Goal: Task Accomplishment & Management: Manage account settings

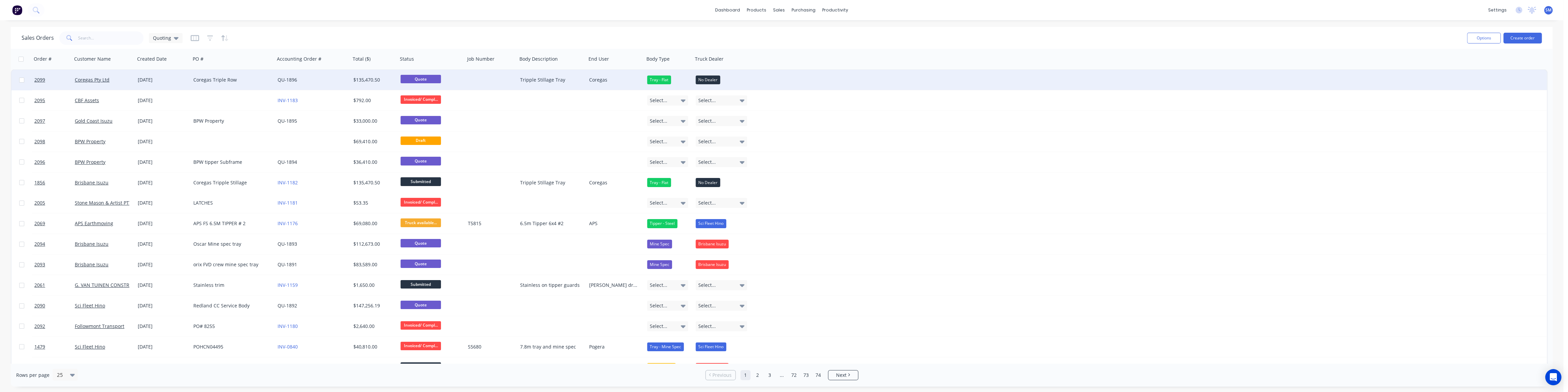
click at [219, 80] on div "Coregas Triple Row" at bounding box center [231, 79] width 75 height 6
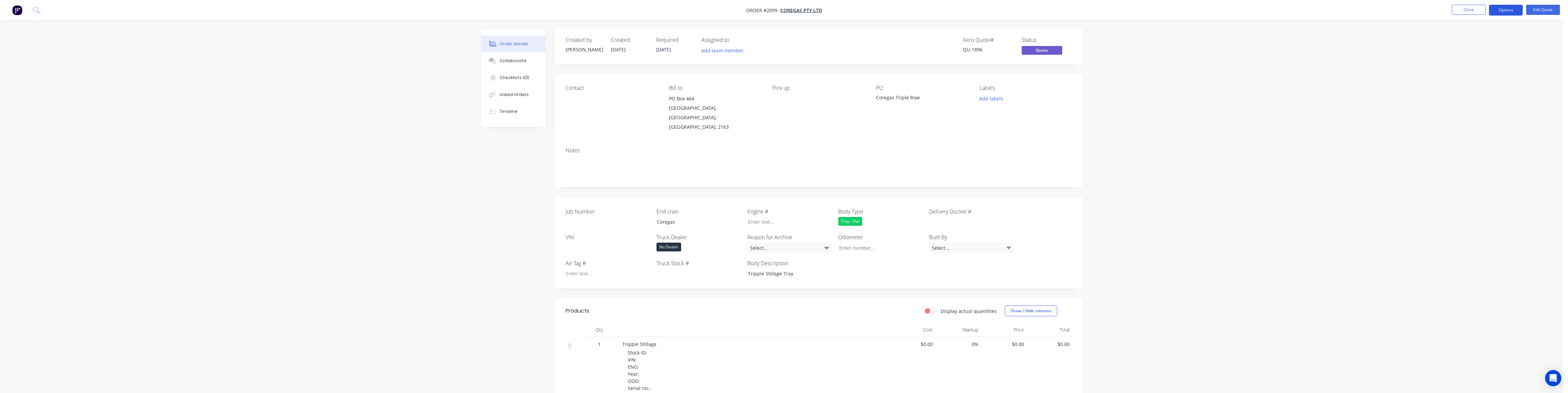
click at [1507, 7] on button "Options" at bounding box center [1505, 10] width 34 height 11
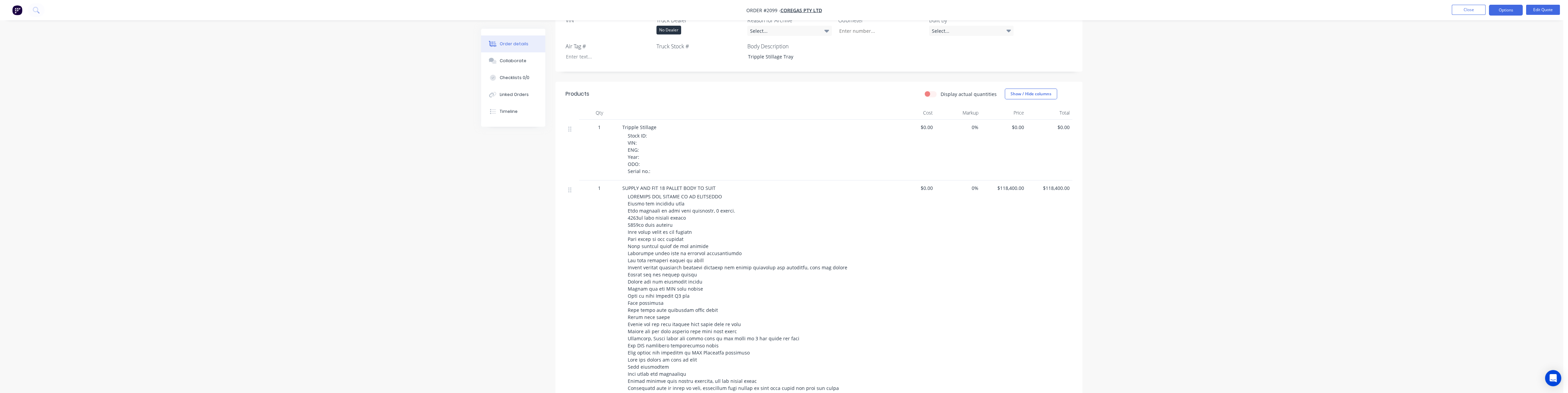
scroll to position [154, 0]
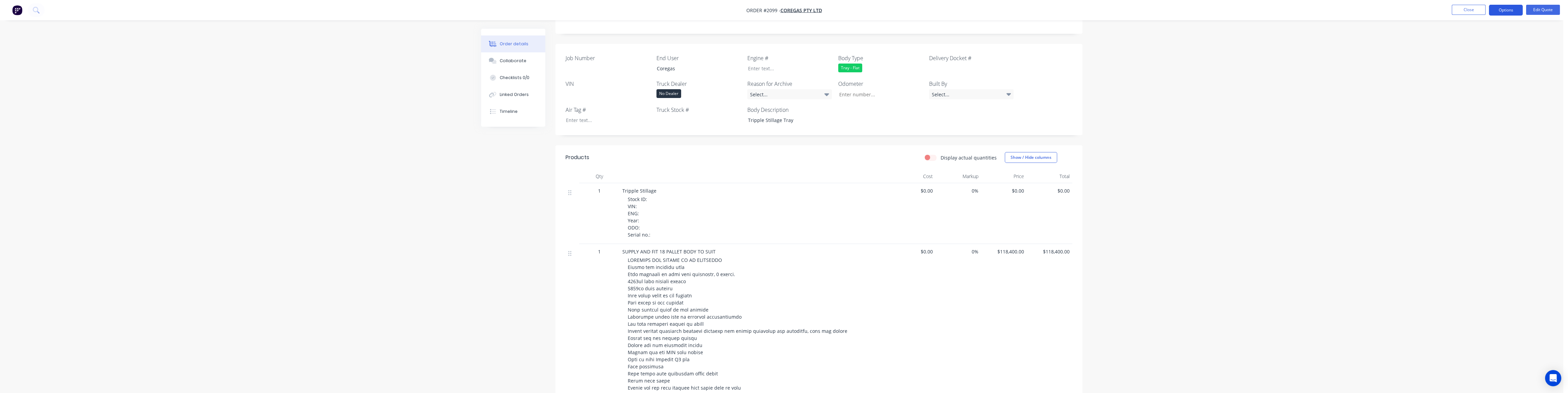
click at [1502, 11] on button "Options" at bounding box center [1505, 10] width 34 height 11
click at [1466, 40] on div "Quote" at bounding box center [1486, 41] width 62 height 10
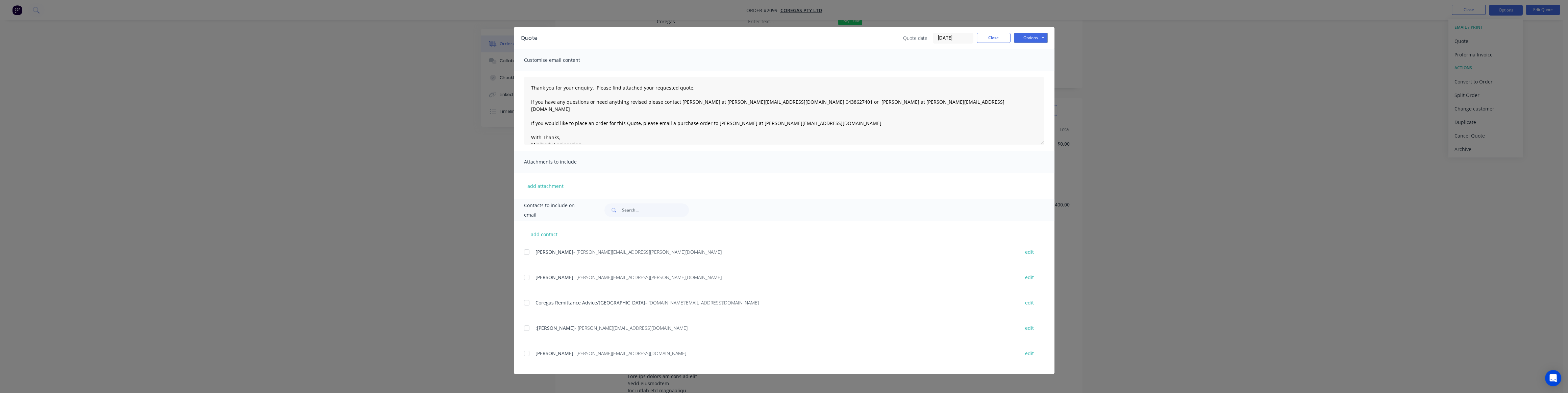
scroll to position [215, 0]
click at [525, 353] on div at bounding box center [527, 353] width 14 height 14
click at [1031, 35] on button "Options" at bounding box center [1030, 37] width 34 height 10
click at [1035, 71] on button "Email" at bounding box center [1035, 71] width 43 height 11
click at [998, 35] on button "Close" at bounding box center [994, 37] width 34 height 10
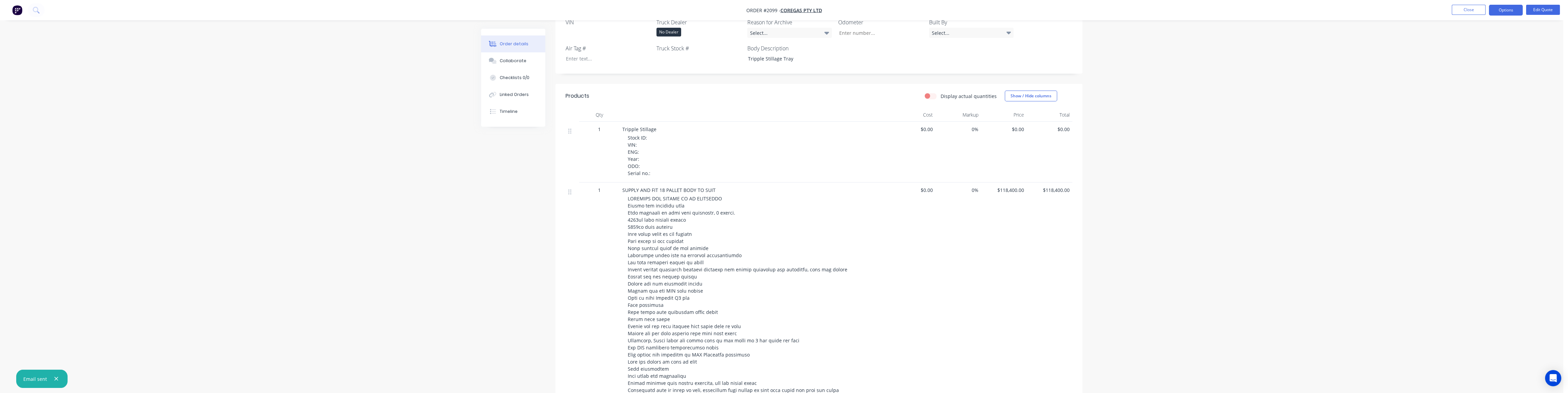
click at [438, 176] on div "Order details Collaborate Checklists 0/0 Linked Orders Timeline Order details C…" at bounding box center [781, 240] width 1563 height 910
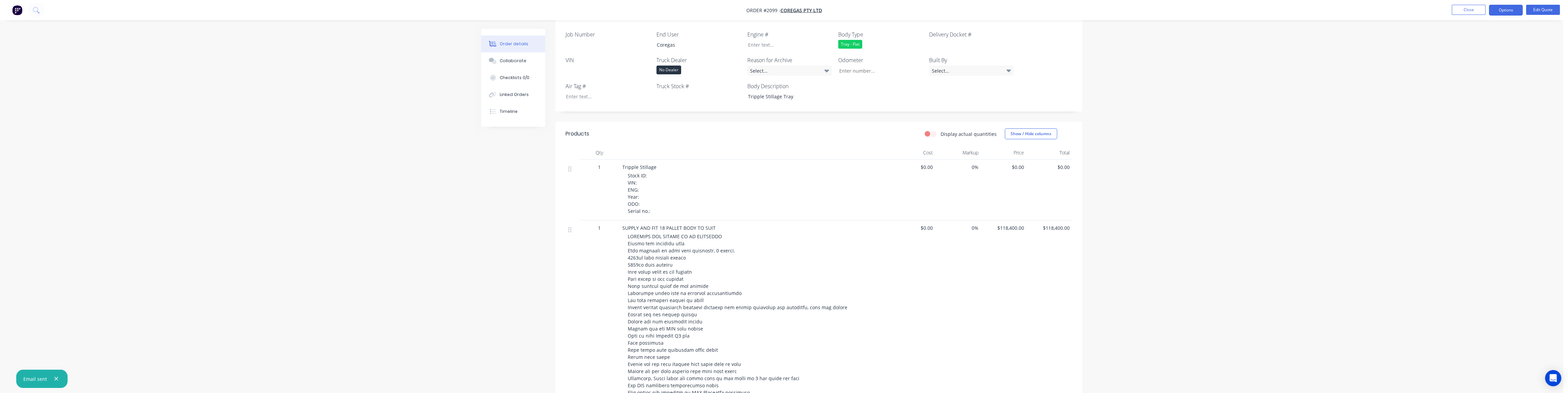
scroll to position [123, 0]
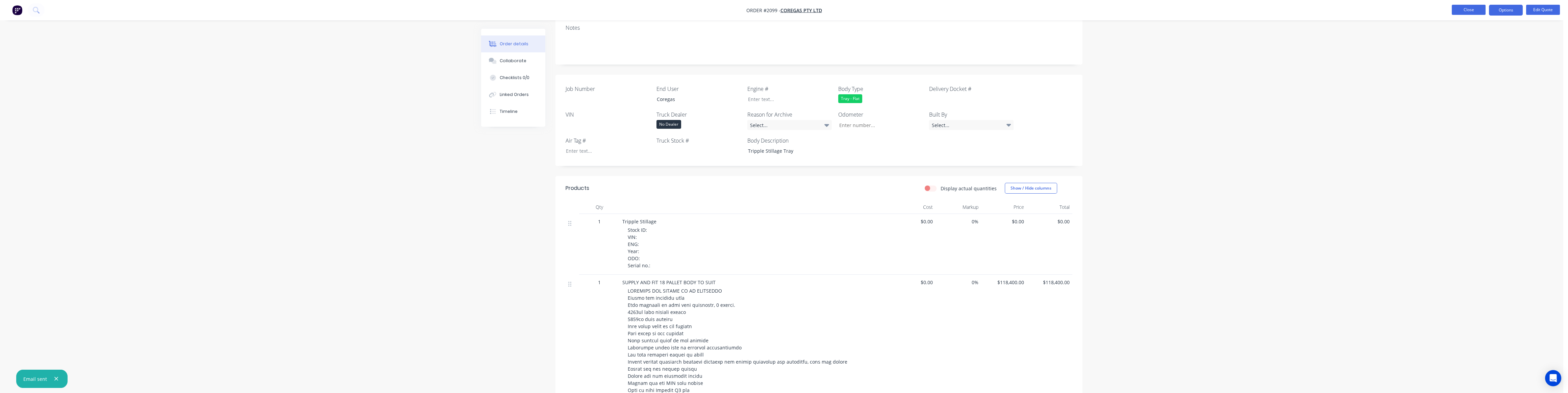
click at [1468, 10] on button "Close" at bounding box center [1468, 10] width 34 height 10
